Goal: Information Seeking & Learning: Learn about a topic

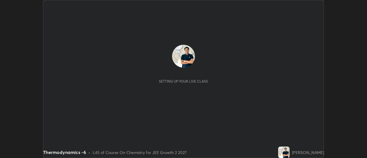
scroll to position [158, 367]
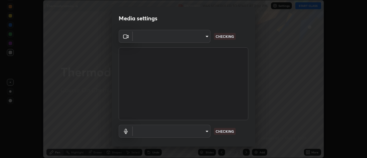
type input "bb472acd43814c493e76e7b6f69679a6546984a9169f098bd099272128ff4822"
type input "communications"
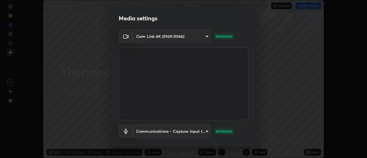
scroll to position [30, 0]
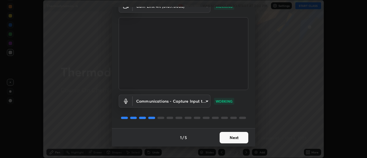
click at [239, 137] on button "Next" at bounding box center [234, 137] width 29 height 11
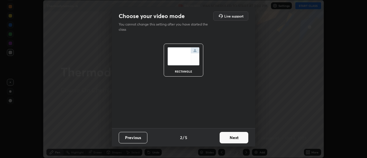
scroll to position [0, 0]
click at [240, 138] on button "Next" at bounding box center [234, 137] width 29 height 11
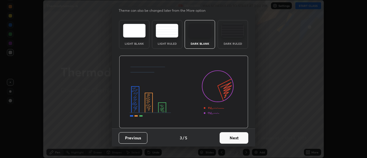
scroll to position [14, 0]
click at [237, 139] on button "Next" at bounding box center [234, 137] width 29 height 11
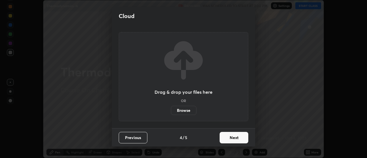
click at [239, 138] on button "Next" at bounding box center [234, 137] width 29 height 11
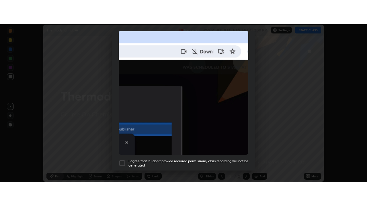
scroll to position [147, 0]
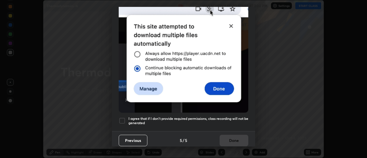
click at [228, 117] on h5 "I agree that if I don't provide required permissions, class recording will not …" at bounding box center [188, 120] width 120 height 9
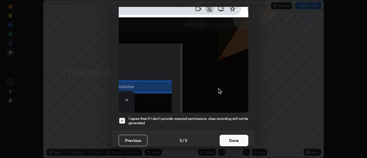
click at [236, 138] on button "Done" at bounding box center [234, 140] width 29 height 11
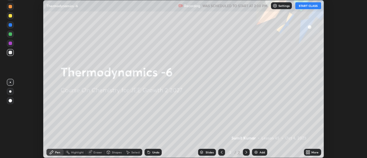
click at [309, 153] on icon at bounding box center [309, 153] width 1 height 1
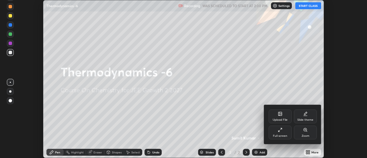
click at [281, 132] on div "Full screen" at bounding box center [280, 133] width 23 height 14
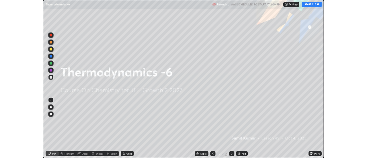
scroll to position [206, 367]
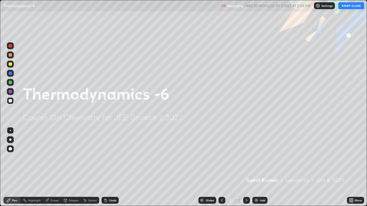
click at [348, 7] on button "START CLASS" at bounding box center [351, 5] width 26 height 7
click at [257, 158] on img at bounding box center [256, 200] width 5 height 5
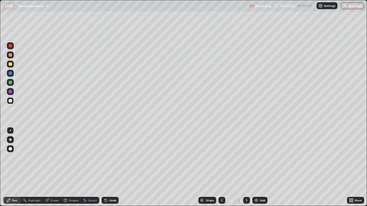
click at [107, 158] on icon at bounding box center [106, 200] width 5 height 5
click at [106, 158] on icon at bounding box center [106, 201] width 2 height 2
click at [105, 158] on icon at bounding box center [105, 199] width 1 height 1
click at [110, 158] on div "Undo" at bounding box center [112, 200] width 7 height 3
click at [107, 158] on icon at bounding box center [106, 200] width 5 height 5
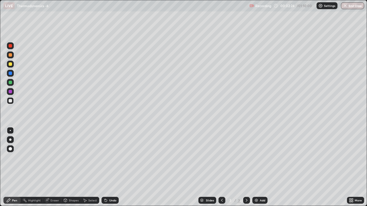
click at [107, 158] on icon at bounding box center [106, 200] width 5 height 5
click at [105, 158] on icon at bounding box center [105, 199] width 1 height 1
click at [105, 158] on icon at bounding box center [106, 201] width 2 height 2
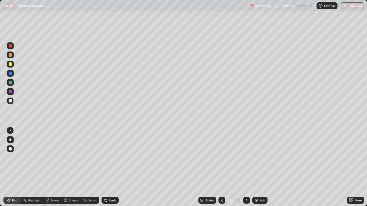
click at [105, 158] on icon at bounding box center [106, 201] width 2 height 2
click at [105, 158] on icon at bounding box center [105, 199] width 1 height 1
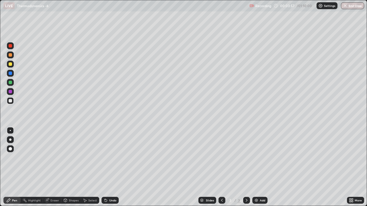
click at [105, 158] on icon at bounding box center [106, 201] width 2 height 2
click at [105, 158] on icon at bounding box center [106, 200] width 5 height 5
click at [104, 158] on icon at bounding box center [106, 200] width 5 height 5
click at [51, 158] on div "Eraser" at bounding box center [54, 200] width 9 height 3
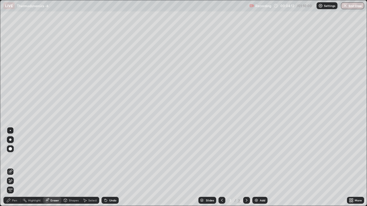
click at [10, 158] on icon at bounding box center [10, 181] width 5 height 5
click at [12, 158] on div "Pen" at bounding box center [11, 200] width 17 height 7
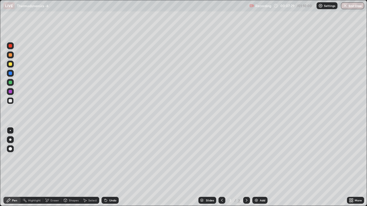
click at [256, 158] on img at bounding box center [256, 200] width 5 height 5
click at [105, 158] on icon at bounding box center [106, 201] width 2 height 2
click at [107, 158] on icon at bounding box center [106, 200] width 5 height 5
click at [105, 158] on icon at bounding box center [106, 201] width 2 height 2
click at [108, 158] on div "Undo" at bounding box center [110, 200] width 17 height 7
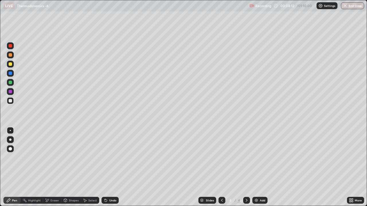
click at [111, 158] on div "Undo" at bounding box center [112, 200] width 7 height 3
click at [107, 158] on div "Undo" at bounding box center [110, 200] width 17 height 7
click at [105, 158] on icon at bounding box center [106, 201] width 2 height 2
click at [221, 158] on icon at bounding box center [222, 200] width 5 height 5
click at [246, 158] on icon at bounding box center [247, 200] width 2 height 3
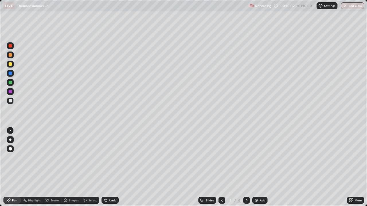
click at [105, 158] on icon at bounding box center [106, 201] width 2 height 2
click at [112, 158] on div "Undo" at bounding box center [112, 200] width 7 height 3
click at [110, 158] on div "Undo" at bounding box center [112, 200] width 7 height 3
click at [113, 158] on div "Undo" at bounding box center [112, 200] width 7 height 3
click at [352, 158] on icon at bounding box center [352, 201] width 1 height 1
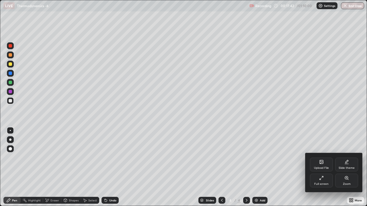
click at [321, 158] on div "Upload File" at bounding box center [321, 165] width 23 height 14
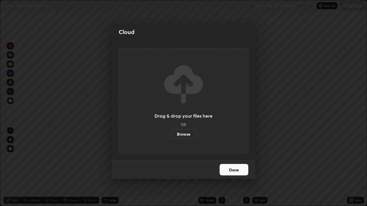
click at [236, 158] on button "Done" at bounding box center [234, 169] width 29 height 11
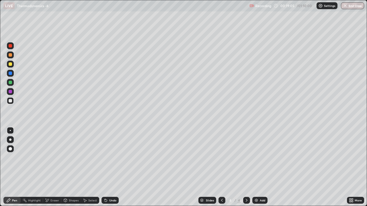
click at [256, 158] on img at bounding box center [256, 200] width 5 height 5
click at [10, 64] on div at bounding box center [10, 64] width 3 height 3
click at [106, 158] on icon at bounding box center [106, 200] width 5 height 5
click at [105, 158] on icon at bounding box center [106, 201] width 2 height 2
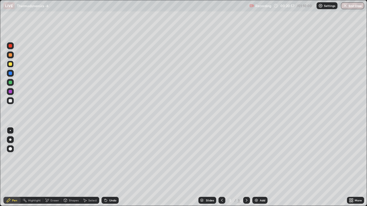
click at [105, 158] on icon at bounding box center [106, 201] width 2 height 2
click at [105, 158] on icon at bounding box center [105, 199] width 1 height 1
click at [258, 158] on img at bounding box center [256, 200] width 5 height 5
click at [104, 158] on icon at bounding box center [106, 200] width 5 height 5
click at [105, 158] on icon at bounding box center [106, 201] width 2 height 2
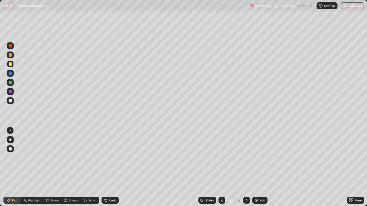
click at [105, 158] on icon at bounding box center [105, 199] width 1 height 1
click at [110, 158] on div "Undo" at bounding box center [112, 200] width 7 height 3
click at [111, 158] on div "Undo" at bounding box center [110, 200] width 17 height 7
click at [111, 158] on div "Undo" at bounding box center [112, 200] width 7 height 3
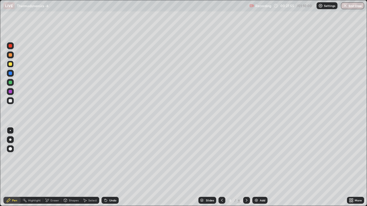
click at [116, 158] on div "Undo" at bounding box center [112, 200] width 7 height 3
click at [114, 158] on div "Undo" at bounding box center [112, 200] width 7 height 3
click at [115, 158] on div "Undo" at bounding box center [112, 200] width 7 height 3
click at [113, 158] on div "Undo" at bounding box center [110, 200] width 17 height 7
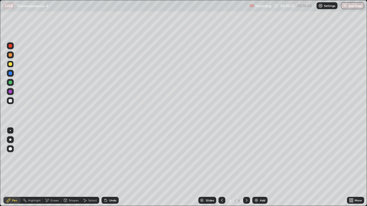
click at [104, 158] on div "Undo" at bounding box center [110, 200] width 17 height 7
click at [102, 158] on div "Undo" at bounding box center [110, 200] width 17 height 7
click at [105, 158] on icon at bounding box center [106, 201] width 2 height 2
click at [102, 158] on div "Undo" at bounding box center [110, 200] width 17 height 7
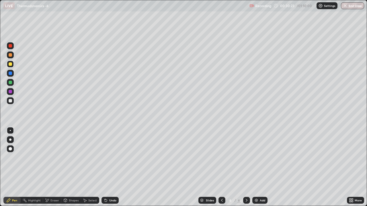
click at [102, 158] on div "Undo" at bounding box center [110, 200] width 17 height 7
click at [97, 158] on div "Select" at bounding box center [90, 200] width 18 height 7
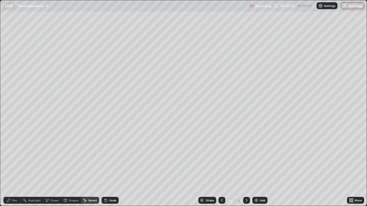
click at [108, 158] on div "Undo" at bounding box center [110, 200] width 17 height 7
click at [105, 158] on icon at bounding box center [106, 201] width 2 height 2
click at [244, 158] on div "0 ° Undo Copy Duplicate Duplicate to new slide Delete" at bounding box center [183, 103] width 366 height 206
click at [10, 158] on icon at bounding box center [8, 200] width 5 height 5
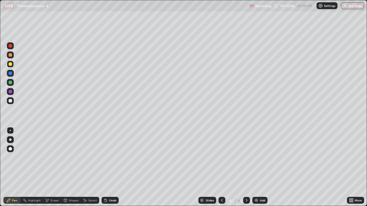
click at [257, 158] on img at bounding box center [256, 200] width 5 height 5
click at [108, 158] on div "Undo" at bounding box center [110, 200] width 17 height 7
click at [105, 158] on icon at bounding box center [106, 201] width 2 height 2
click at [221, 158] on icon at bounding box center [222, 200] width 5 height 5
click at [246, 158] on icon at bounding box center [246, 200] width 5 height 5
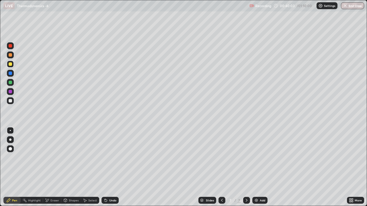
click at [110, 158] on div "Undo" at bounding box center [112, 200] width 7 height 3
click at [110, 158] on div "Undo" at bounding box center [110, 200] width 17 height 7
click at [111, 158] on div "Undo" at bounding box center [112, 200] width 7 height 3
click at [112, 158] on div "Undo" at bounding box center [112, 200] width 7 height 3
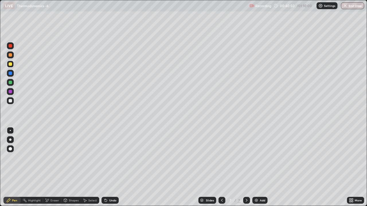
click at [113, 158] on div "Undo" at bounding box center [112, 200] width 7 height 3
click at [112, 158] on div "Undo" at bounding box center [110, 200] width 17 height 7
click at [110, 158] on div "Undo" at bounding box center [112, 200] width 7 height 3
click at [109, 158] on div "Undo" at bounding box center [112, 200] width 7 height 3
click at [107, 158] on icon at bounding box center [106, 200] width 5 height 5
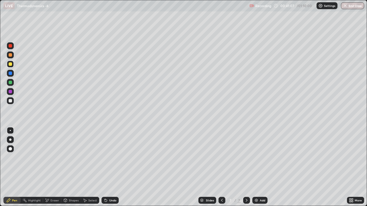
click at [105, 158] on icon at bounding box center [106, 201] width 2 height 2
click at [256, 158] on img at bounding box center [256, 200] width 5 height 5
click at [104, 158] on icon at bounding box center [106, 200] width 5 height 5
click at [105, 158] on icon at bounding box center [105, 199] width 1 height 1
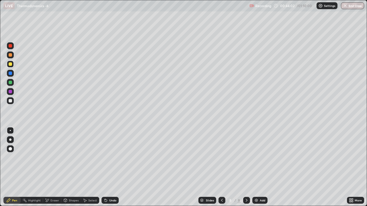
click at [105, 158] on icon at bounding box center [105, 199] width 1 height 1
click at [106, 158] on icon at bounding box center [106, 200] width 5 height 5
click at [107, 158] on icon at bounding box center [106, 200] width 5 height 5
click at [106, 158] on icon at bounding box center [106, 201] width 2 height 2
click at [110, 158] on div "Undo" at bounding box center [112, 200] width 7 height 3
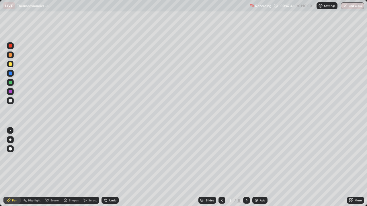
click at [352, 158] on icon at bounding box center [352, 201] width 1 height 1
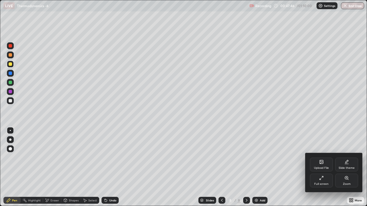
click at [321, 158] on div "Upload File" at bounding box center [321, 165] width 23 height 14
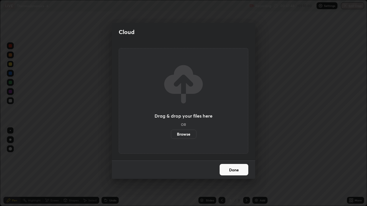
click at [188, 133] on label "Browse" at bounding box center [184, 134] width 26 height 9
click at [171, 133] on input "Browse" at bounding box center [171, 134] width 0 height 9
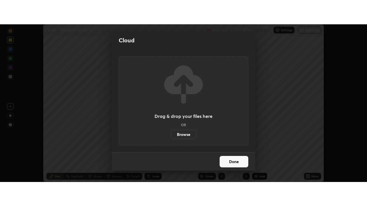
scroll to position [28515, 28306]
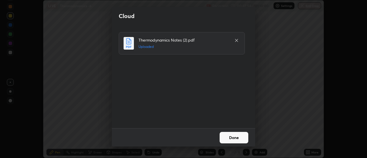
click at [240, 138] on button "Done" at bounding box center [234, 137] width 29 height 11
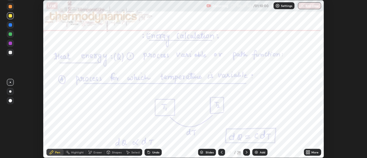
click at [308, 153] on icon at bounding box center [308, 152] width 5 height 5
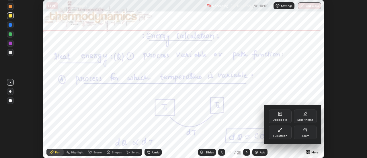
click at [280, 133] on div "Full screen" at bounding box center [280, 133] width 23 height 14
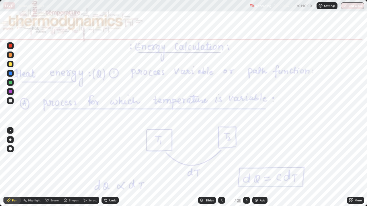
scroll to position [206, 367]
click at [211, 158] on div "Slides" at bounding box center [210, 200] width 8 height 3
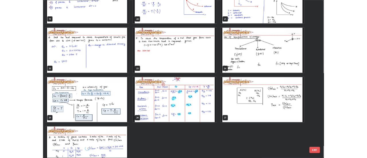
scroll to position [421, 0]
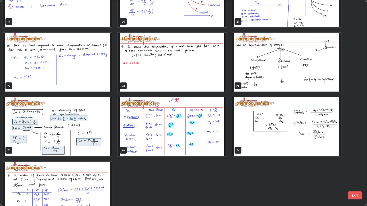
click at [303, 120] on img "grid" at bounding box center [286, 126] width 109 height 59
click at [304, 120] on img "grid" at bounding box center [286, 126] width 109 height 59
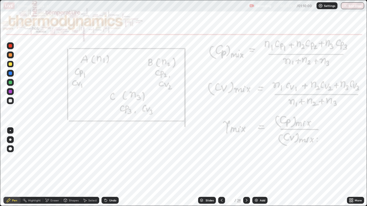
click at [10, 56] on div at bounding box center [10, 54] width 3 height 3
click at [9, 46] on div at bounding box center [10, 45] width 3 height 3
click at [105, 158] on icon at bounding box center [106, 201] width 2 height 2
click at [109, 158] on div "Undo" at bounding box center [112, 200] width 7 height 3
click at [106, 158] on div "Undo" at bounding box center [110, 200] width 17 height 7
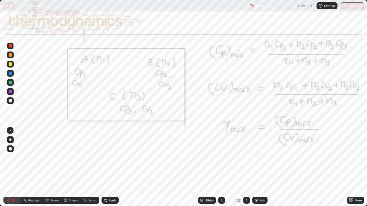
click at [105, 158] on icon at bounding box center [106, 201] width 2 height 2
click at [249, 158] on div at bounding box center [246, 200] width 7 height 7
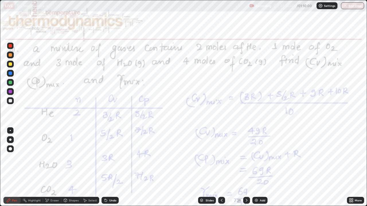
click at [114, 158] on div "Undo" at bounding box center [112, 200] width 7 height 3
click at [352, 7] on button "End Class" at bounding box center [352, 5] width 23 height 7
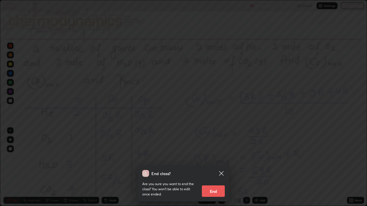
click at [214, 158] on button "End" at bounding box center [213, 191] width 23 height 11
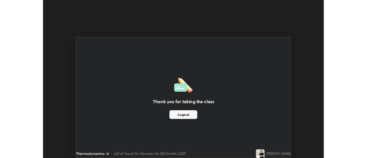
scroll to position [28515, 28306]
